Goal: Find specific page/section

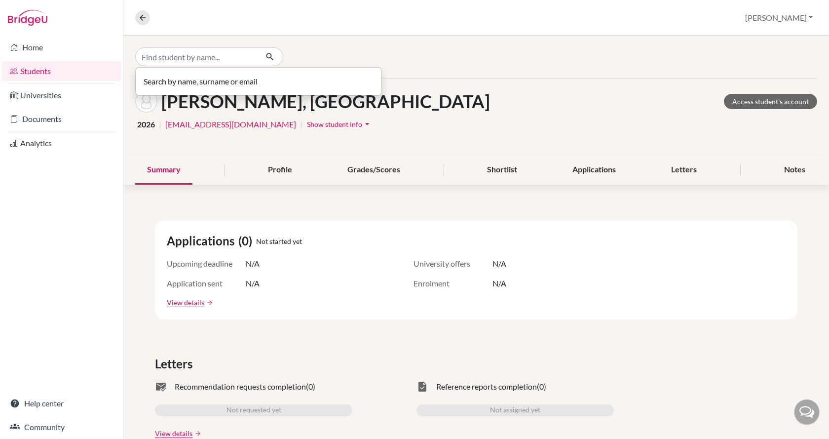
click at [161, 51] on input "Find student by name..." at bounding box center [196, 56] width 122 height 19
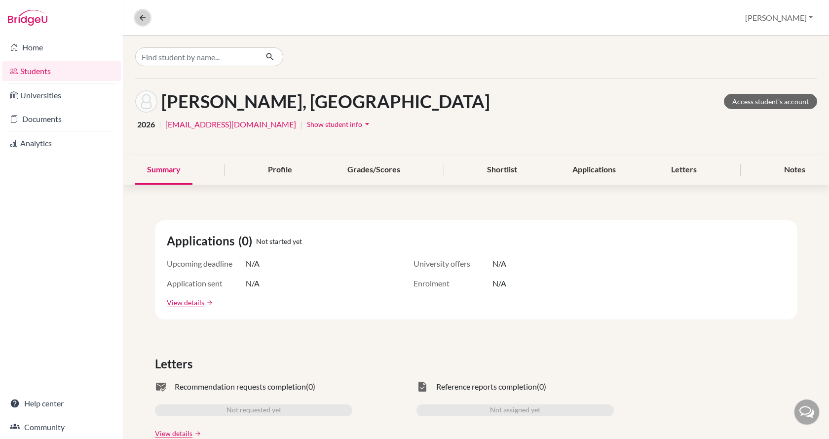
click at [142, 14] on icon at bounding box center [142, 17] width 9 height 9
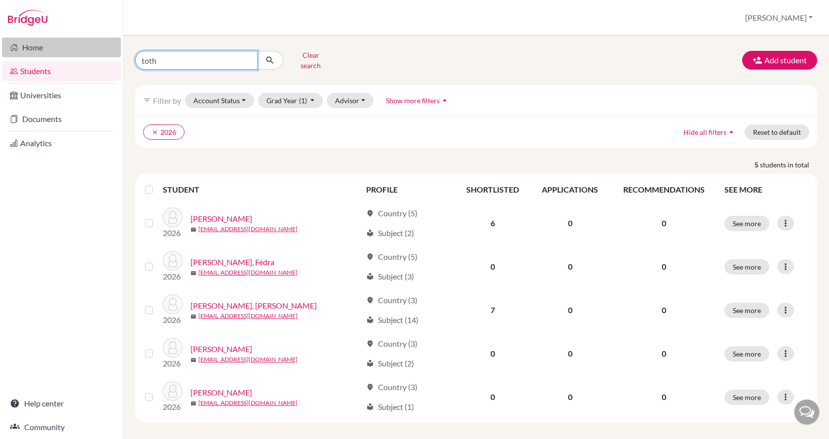
drag, startPoint x: 166, startPoint y: 57, endPoint x: 105, endPoint y: 54, distance: 61.2
click at [105, 54] on div "Home Students Universities Documents Analytics Help center Community Students o…" at bounding box center [414, 219] width 829 height 439
type input "penz"
click button "submit" at bounding box center [270, 60] width 26 height 19
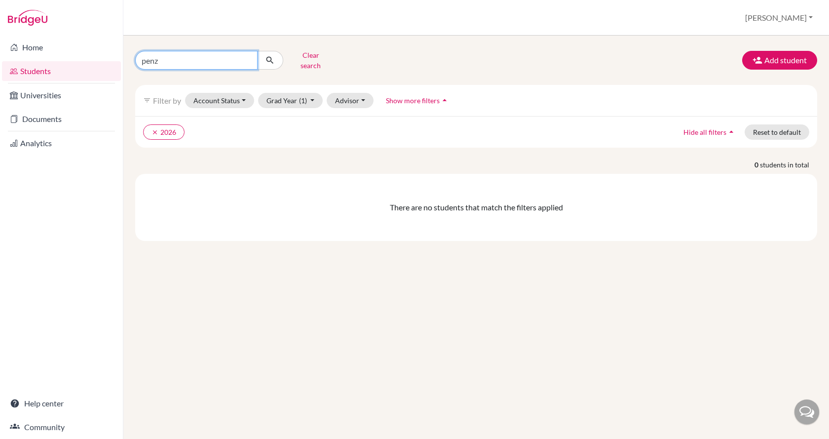
click at [207, 61] on input "penz" at bounding box center [196, 60] width 122 height 19
type input "pen"
click button "submit" at bounding box center [270, 60] width 26 height 19
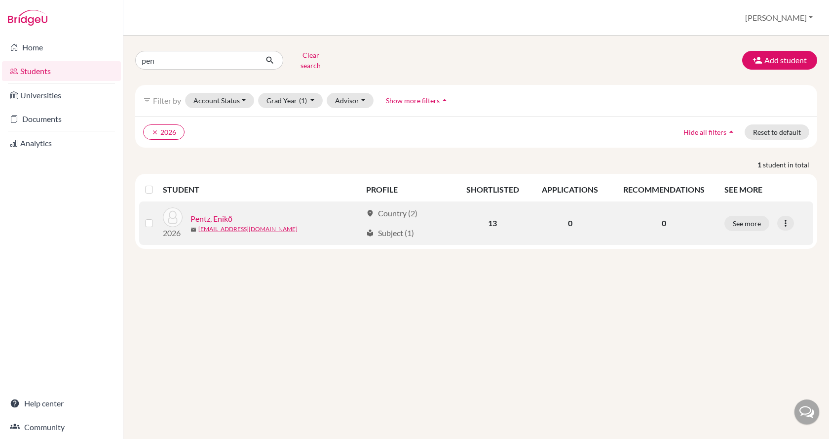
click at [228, 213] on link "Pentz, Enikő" at bounding box center [211, 219] width 42 height 12
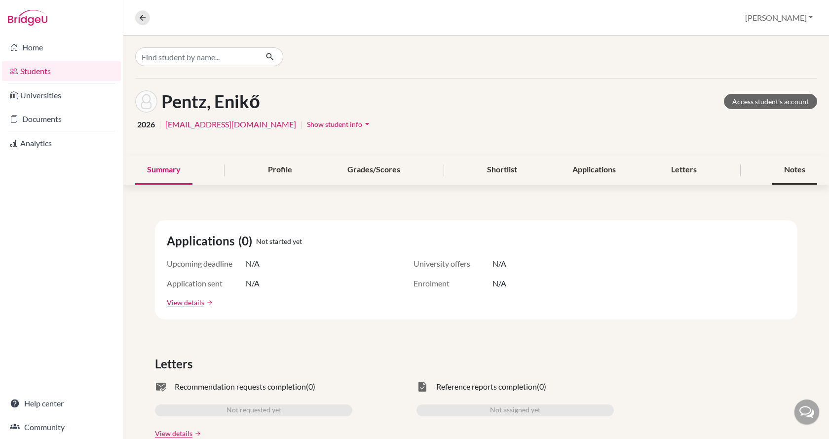
click at [778, 170] on div "Notes" at bounding box center [794, 169] width 45 height 29
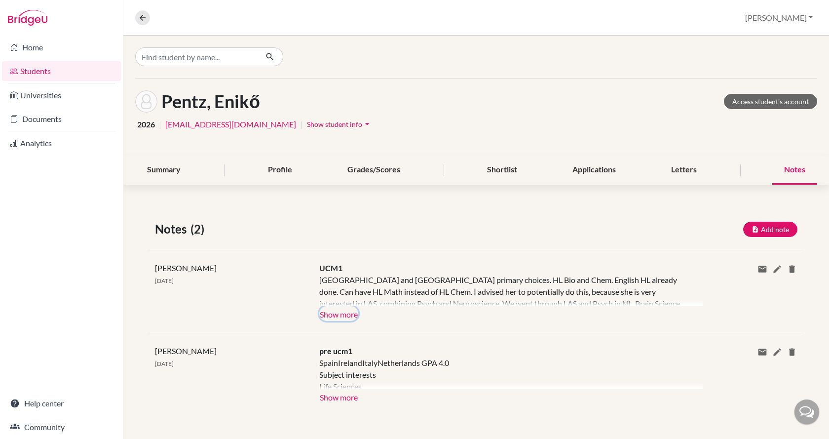
click at [330, 314] on button "Show more" at bounding box center [338, 313] width 39 height 15
